Goal: Transaction & Acquisition: Purchase product/service

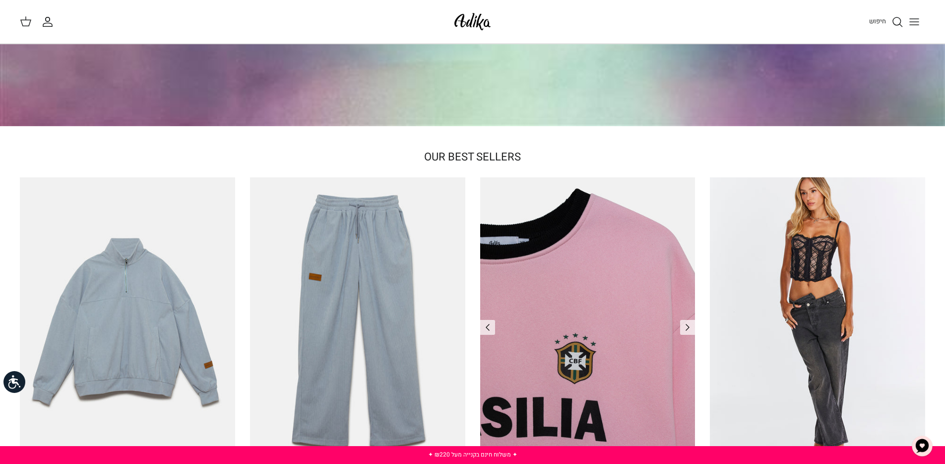
scroll to position [265, 0]
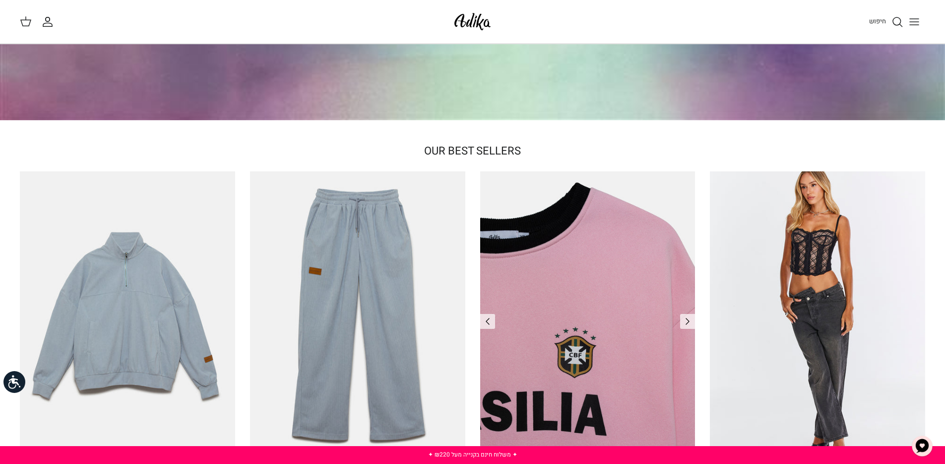
click at [535, 283] on img "סווטשירט Brazilian Kid" at bounding box center [587, 314] width 215 height 287
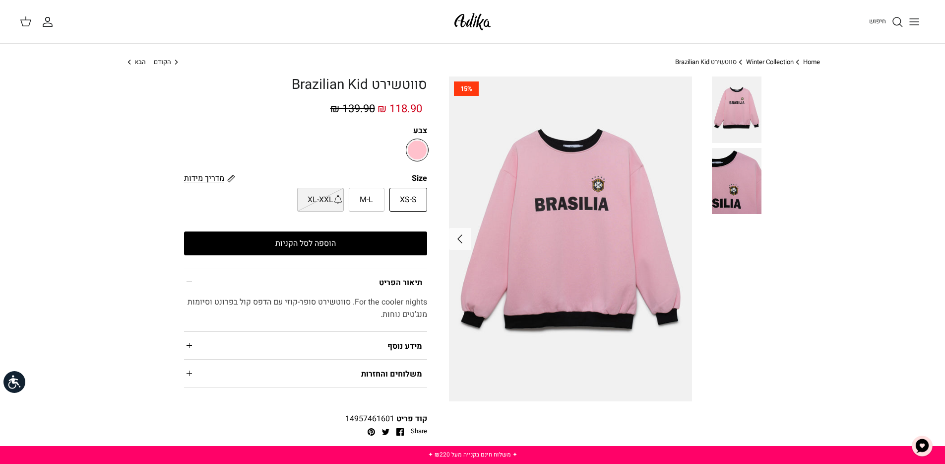
click at [365, 200] on span "M-L" at bounding box center [366, 200] width 13 height 13
click at [424, 191] on input "M-L" at bounding box center [427, 187] width 6 height 6
radio input "true"
click at [343, 250] on button "הוספה לסל הקניות" at bounding box center [305, 243] width 243 height 24
click at [343, 247] on button "הוספה לסל הקניות" at bounding box center [305, 243] width 243 height 24
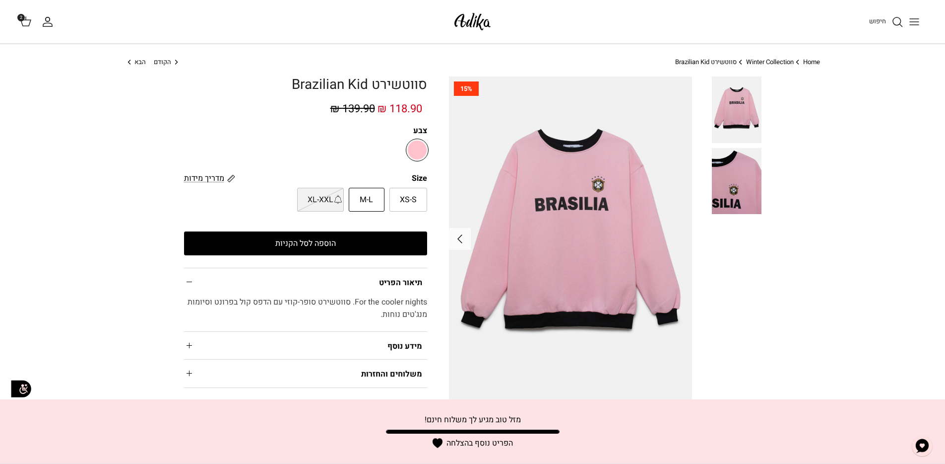
click at [16, 21] on div "חיפוש החשבון שלי חיפוש 2" at bounding box center [472, 22] width 945 height 44
click at [21, 18] on span "2" at bounding box center [20, 17] width 7 height 7
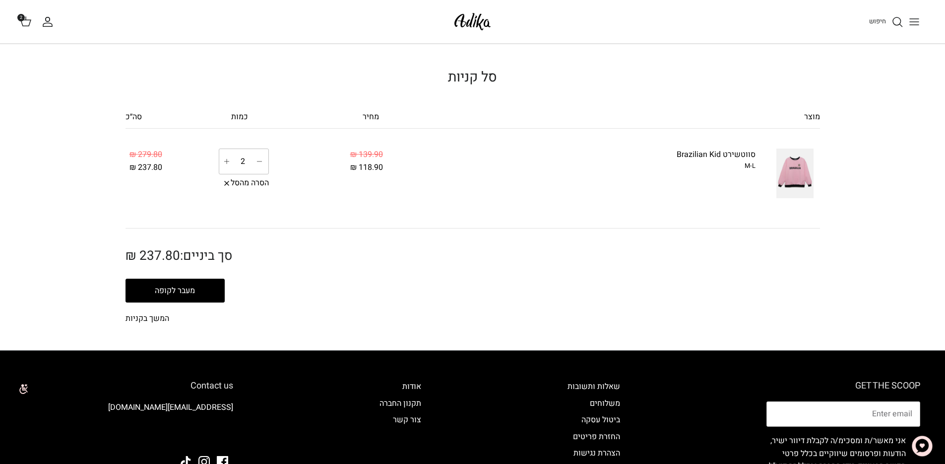
click at [153, 289] on button "מעבר לקופה" at bounding box center [175, 290] width 99 height 24
